Goal: Task Accomplishment & Management: Use online tool/utility

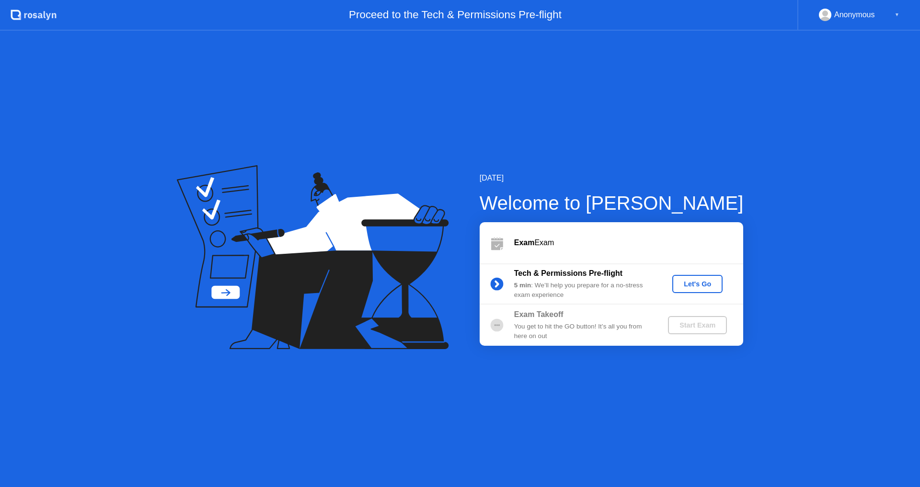
click at [716, 285] on div "Let's Go" at bounding box center [697, 284] width 43 height 8
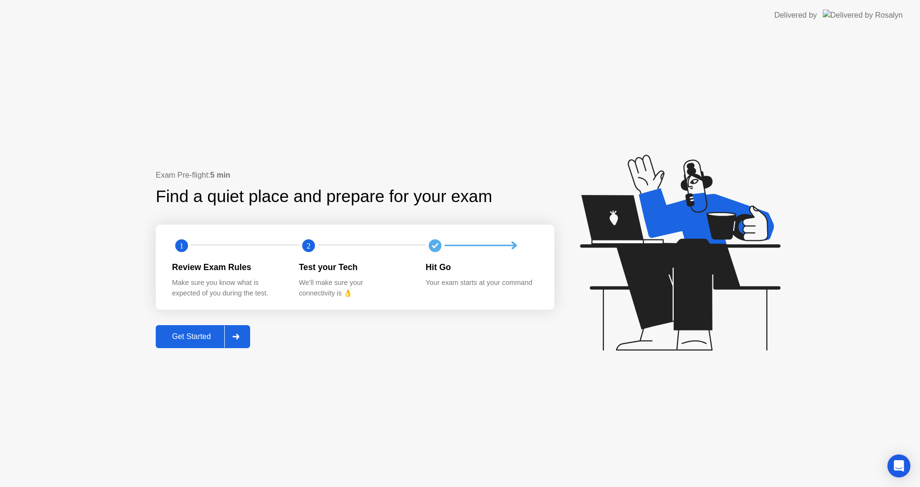
click at [218, 341] on div "Get Started" at bounding box center [192, 336] width 66 height 9
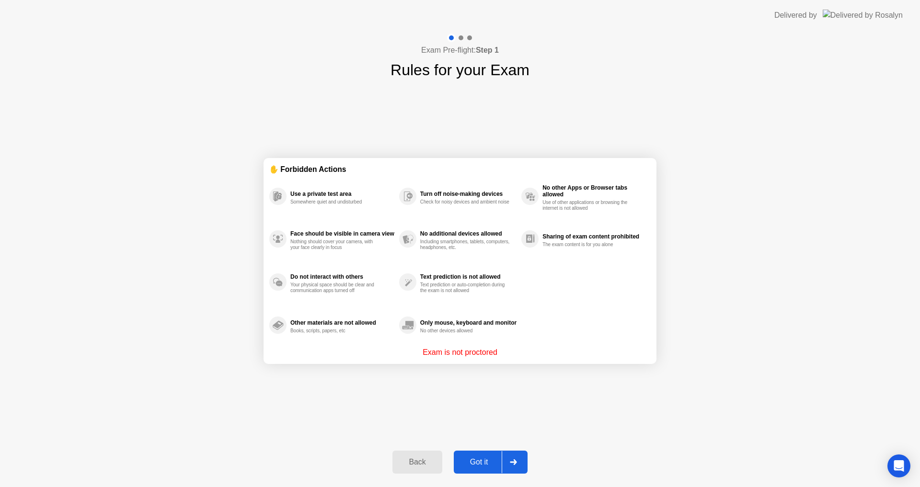
click at [497, 465] on div "Got it" at bounding box center [478, 462] width 45 height 9
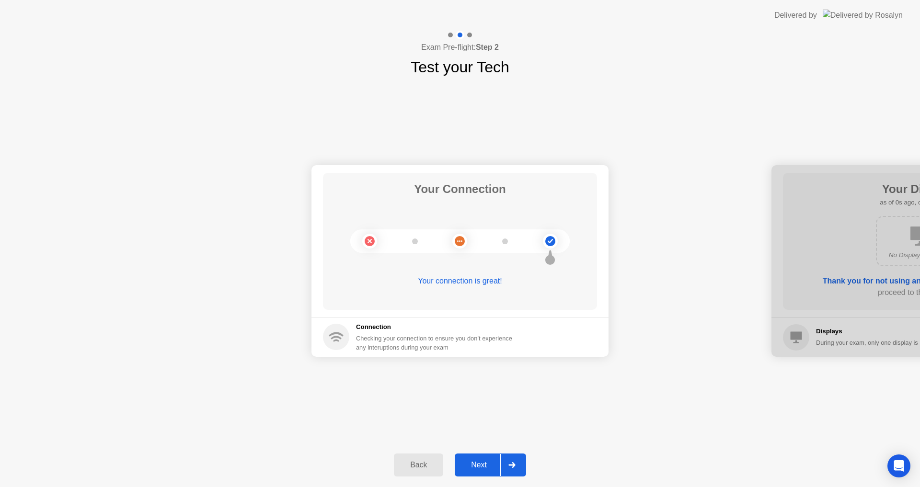
click at [494, 466] on div "Next" at bounding box center [478, 465] width 43 height 9
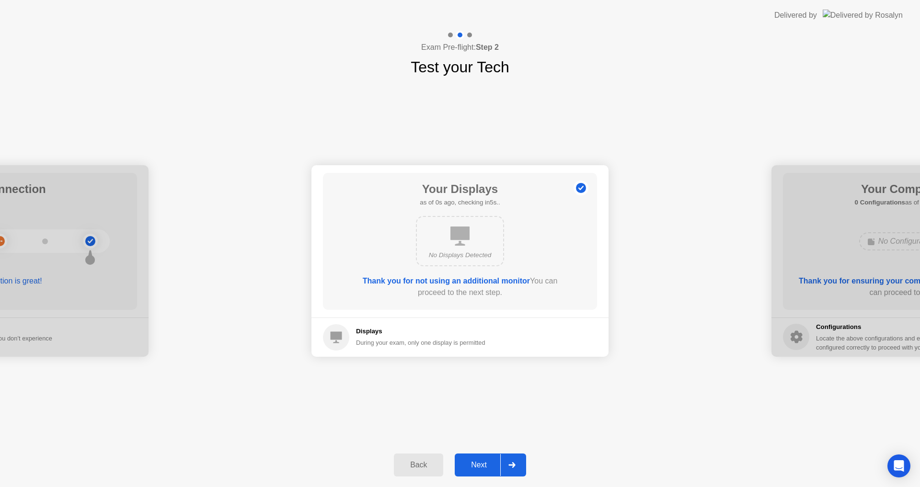
click at [494, 466] on div "Next" at bounding box center [478, 465] width 43 height 9
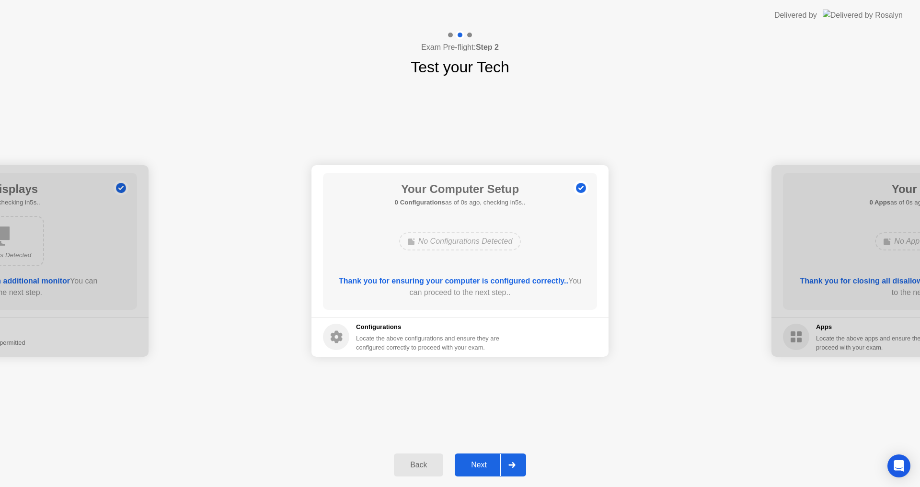
click at [494, 467] on div "Next" at bounding box center [478, 465] width 43 height 9
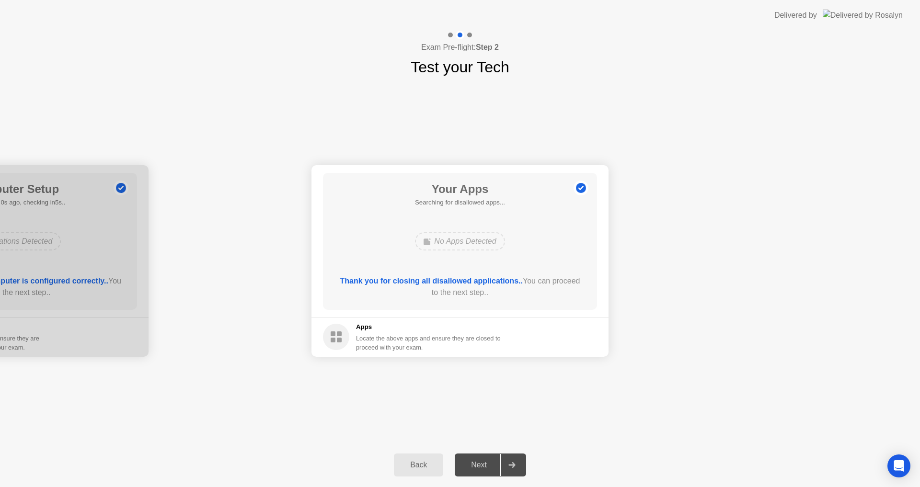
click at [494, 467] on div "Next" at bounding box center [478, 465] width 43 height 9
click at [562, 334] on div "Force Close..." at bounding box center [564, 337] width 58 height 8
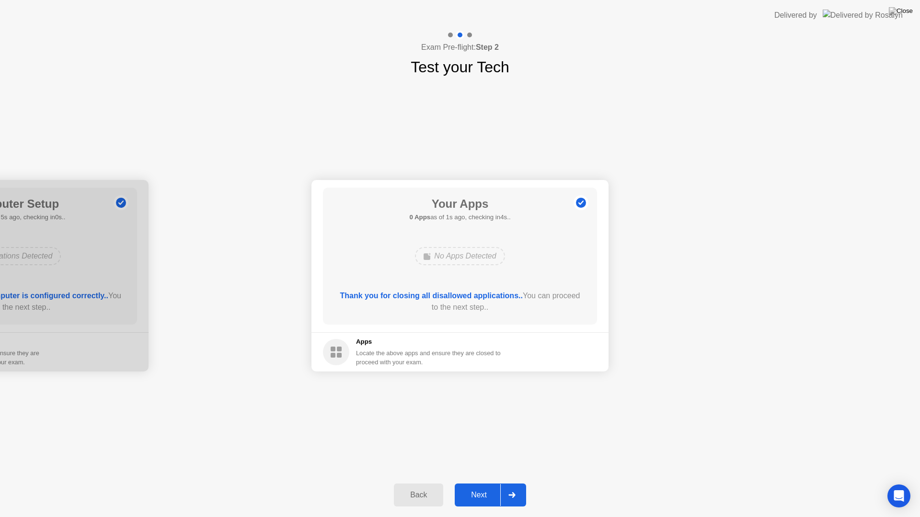
click at [485, 487] on div "Next" at bounding box center [478, 495] width 43 height 9
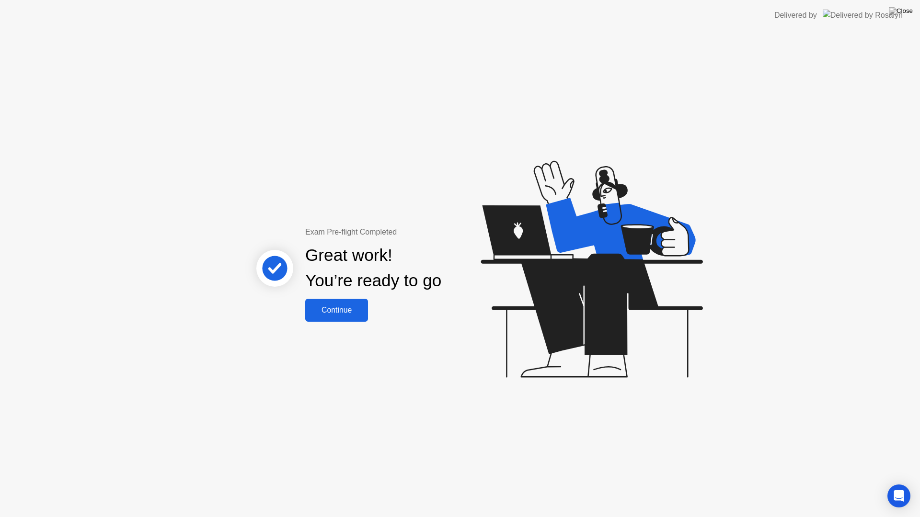
click at [319, 309] on div "Continue" at bounding box center [336, 310] width 57 height 9
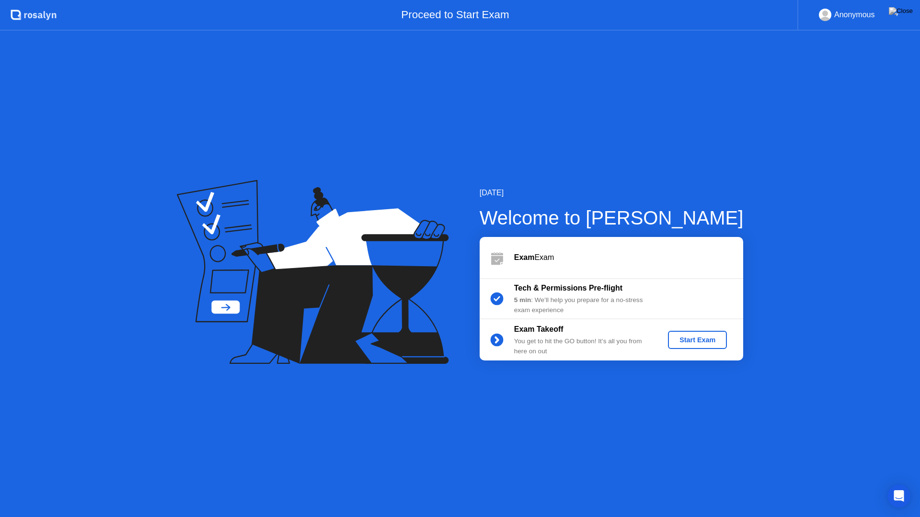
click at [710, 338] on div "Start Exam" at bounding box center [697, 340] width 51 height 8
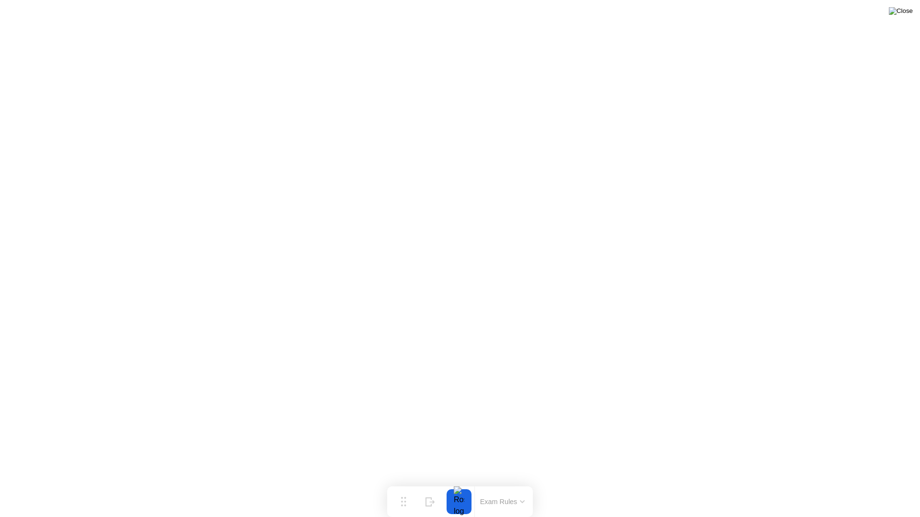
click at [906, 12] on img at bounding box center [901, 11] width 24 height 8
